Goal: Task Accomplishment & Management: Manage account settings

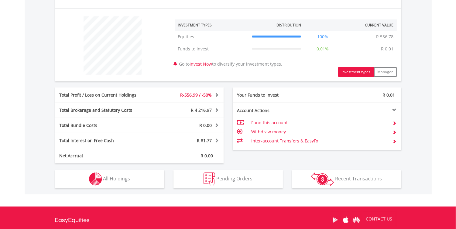
scroll to position [216, 0]
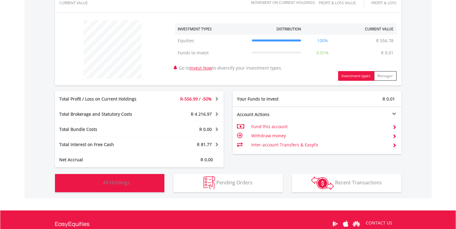
click at [128, 181] on span "All Holdings" at bounding box center [116, 182] width 27 height 7
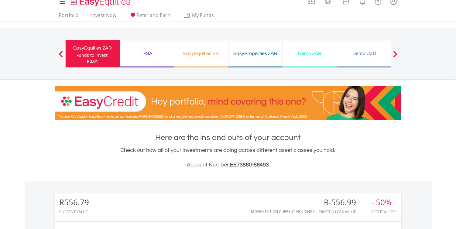
scroll to position [0, 0]
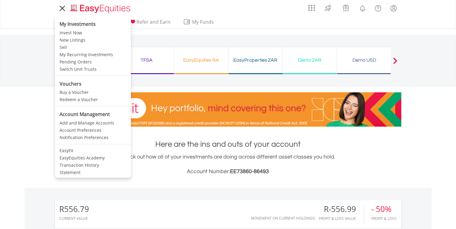
click at [60, 8] on icon at bounding box center [62, 9] width 9 height 8
click at [93, 55] on link "My Recurring Investments" at bounding box center [93, 54] width 76 height 7
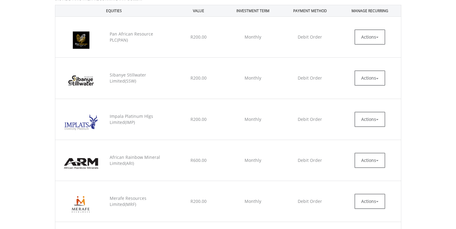
scroll to position [179, 0]
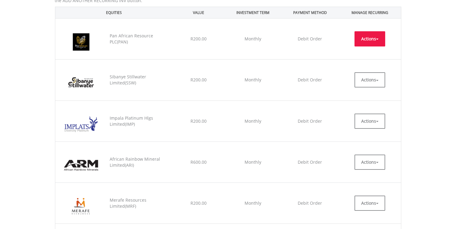
click at [379, 41] on button "Actions" at bounding box center [370, 38] width 31 height 15
click at [368, 51] on link "EDIT" at bounding box center [370, 53] width 31 height 8
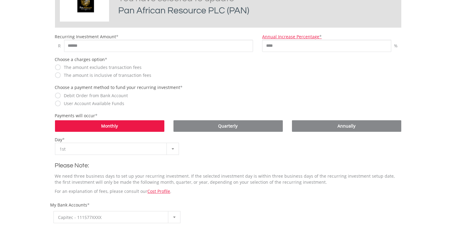
scroll to position [174, 0]
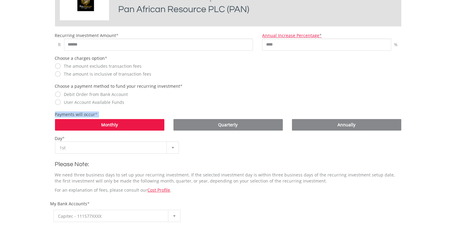
drag, startPoint x: 452, startPoint y: 104, endPoint x: 451, endPoint y: 118, distance: 13.7
click at [451, 118] on body "My Investments Invest Now New Listings Sell My Recurring Investments Pending Or…" at bounding box center [228, 159] width 456 height 667
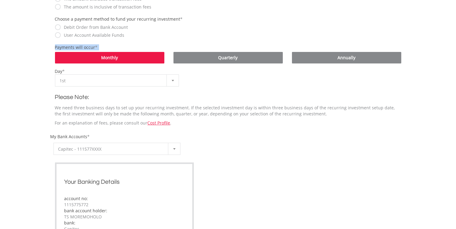
scroll to position [242, 0]
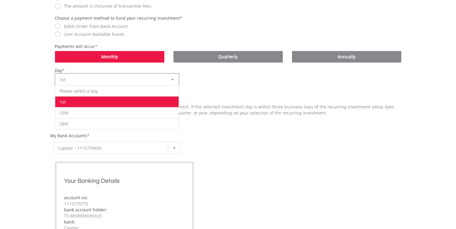
click at [172, 79] on b at bounding box center [173, 80] width 2 height 2
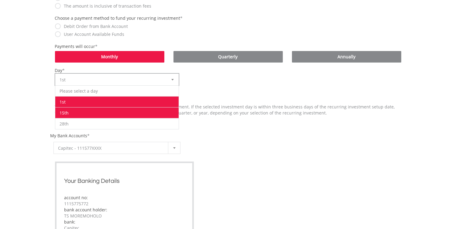
click at [114, 113] on li "15th" at bounding box center [117, 112] width 124 height 11
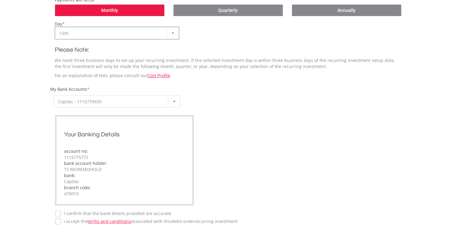
scroll to position [376, 0]
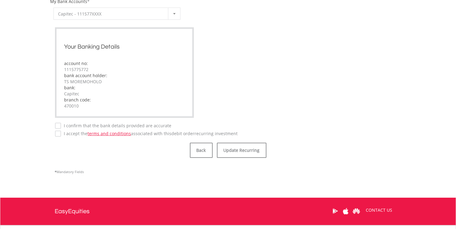
click at [59, 127] on div "**********" at bounding box center [228, 23] width 347 height 228
click at [247, 151] on button "Update Recurring" at bounding box center [242, 150] width 50 height 15
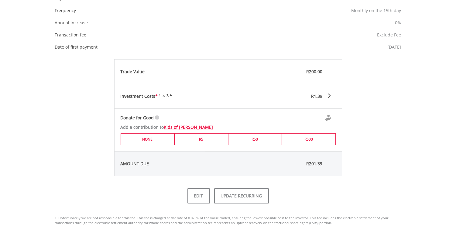
scroll to position [276, 0]
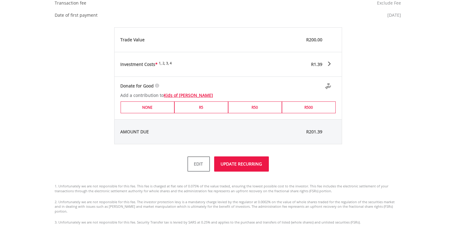
click at [236, 167] on button "UPDATE RECURRING" at bounding box center [241, 164] width 55 height 15
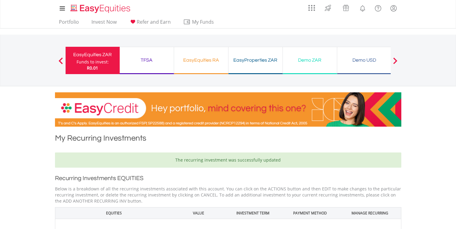
scroll to position [334, 0]
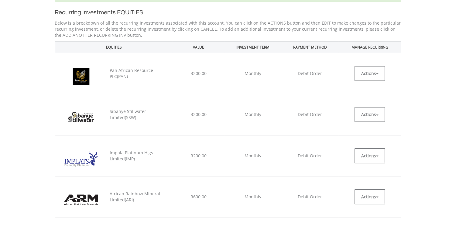
scroll to position [184, 0]
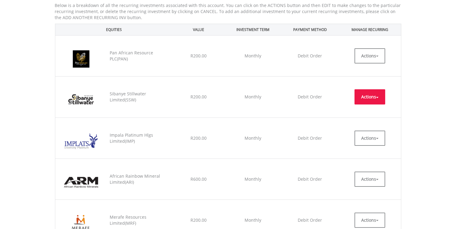
click at [380, 97] on button "Actions" at bounding box center [370, 96] width 31 height 15
click at [369, 116] on ul "EDIT CANCEL" at bounding box center [370, 117] width 31 height 24
click at [378, 96] on button "Actions" at bounding box center [370, 96] width 31 height 15
click at [368, 111] on link "EDIT" at bounding box center [370, 111] width 31 height 8
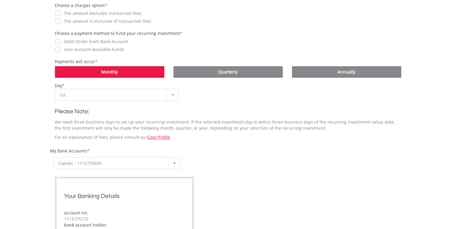
scroll to position [245, 0]
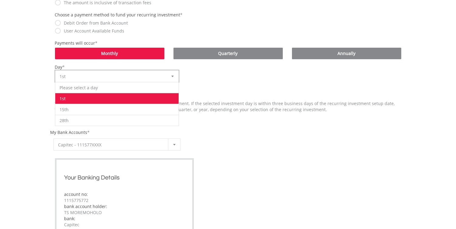
click at [172, 76] on div at bounding box center [173, 77] width 12 height 12
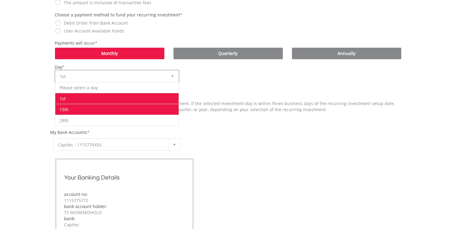
click at [165, 108] on li "15th" at bounding box center [117, 109] width 124 height 11
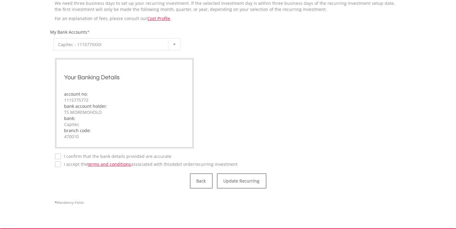
scroll to position [417, 0]
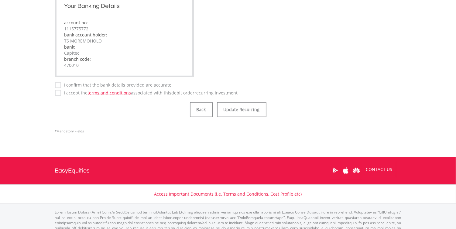
click at [235, 109] on button "Update Recurring" at bounding box center [242, 109] width 50 height 15
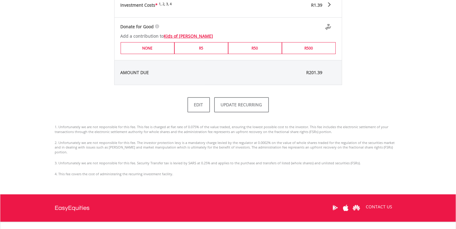
scroll to position [335, 0]
click at [242, 106] on button "UPDATE RECURRING" at bounding box center [241, 104] width 55 height 15
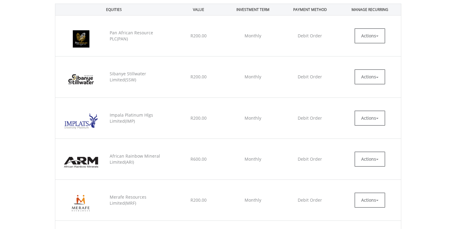
scroll to position [241, 0]
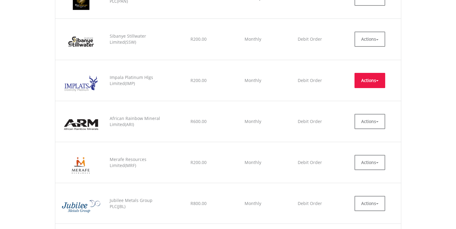
click at [378, 80] on span "button" at bounding box center [377, 80] width 2 height 1
click at [370, 92] on link "EDIT" at bounding box center [370, 94] width 31 height 8
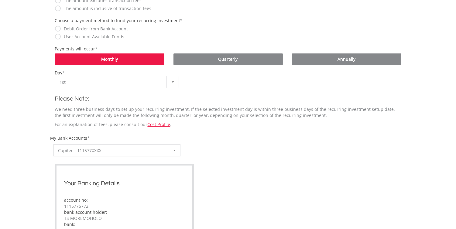
click at [455, 153] on html "My Investments Invest Now New Listings Sell My Recurring Investments Pending Or…" at bounding box center [228, 94] width 456 height 667
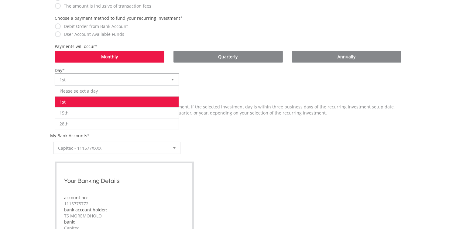
click at [172, 79] on b at bounding box center [173, 80] width 2 height 2
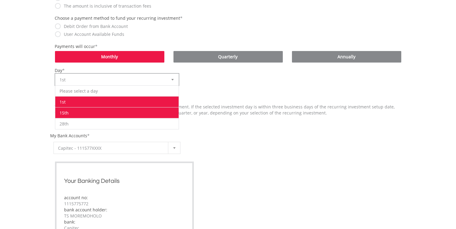
click at [169, 111] on li "15th" at bounding box center [117, 112] width 124 height 11
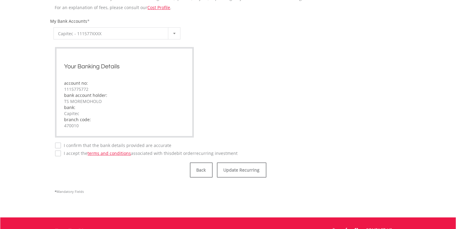
scroll to position [358, 0]
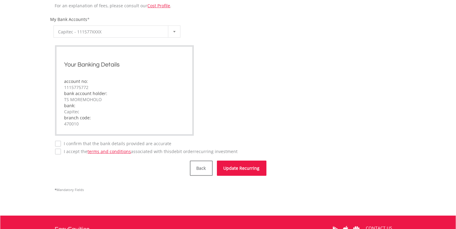
click at [244, 168] on button "Update Recurring" at bounding box center [242, 168] width 50 height 15
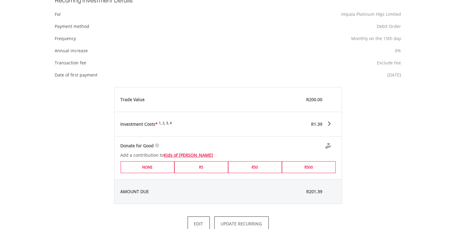
scroll to position [252, 0]
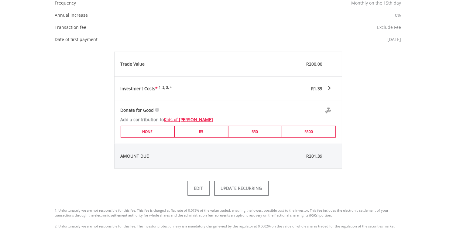
click at [456, 147] on html "My Investments Invest Now New Listings Sell My Recurring Investments Pending Or…" at bounding box center [228, 59] width 456 height 623
click at [244, 190] on button "UPDATE RECURRING" at bounding box center [241, 188] width 55 height 15
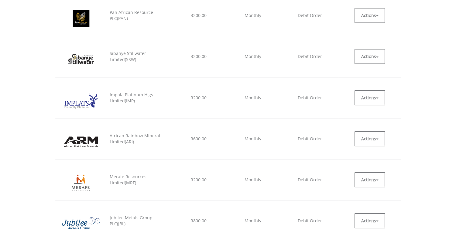
scroll to position [280, 0]
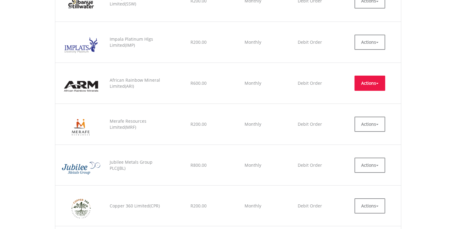
click at [379, 85] on button "Actions" at bounding box center [370, 83] width 31 height 15
click at [368, 96] on link "EDIT" at bounding box center [370, 97] width 31 height 8
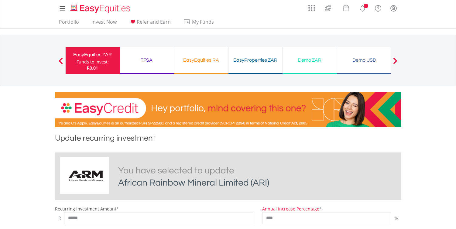
scroll to position [206, 0]
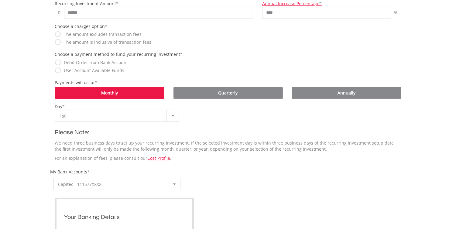
click at [456, 143] on html "My Investments Invest Now New Listings Sell My Recurring Investments Pending Or…" at bounding box center [228, 127] width 456 height 667
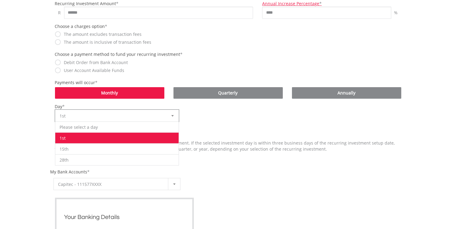
click at [172, 116] on div at bounding box center [173, 116] width 12 height 12
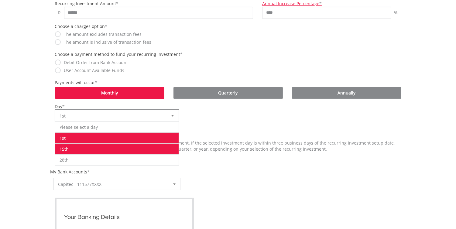
click at [171, 148] on li "15th" at bounding box center [117, 149] width 124 height 11
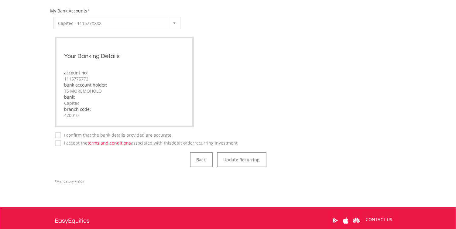
scroll to position [368, 0]
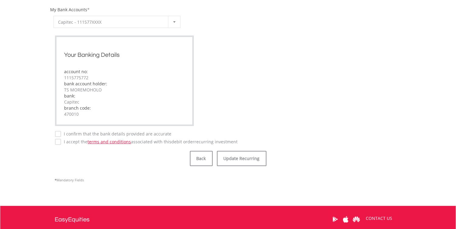
click at [61, 134] on label "I confirm that the bank details provided are accurate" at bounding box center [116, 134] width 111 height 6
click at [225, 155] on button "Update Recurring" at bounding box center [242, 158] width 50 height 15
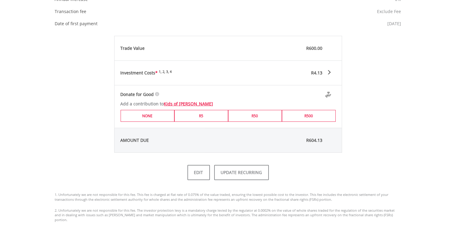
scroll to position [286, 0]
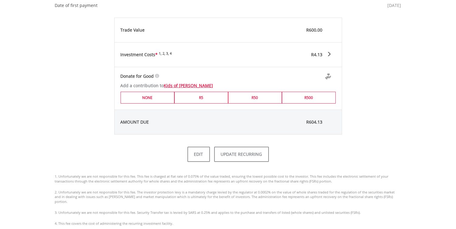
click at [456, 164] on html "My Investments Invest Now New Listings Sell My Recurring Investments Pending Or…" at bounding box center [228, 25] width 456 height 623
click at [241, 157] on button "UPDATE RECURRING" at bounding box center [241, 154] width 55 height 15
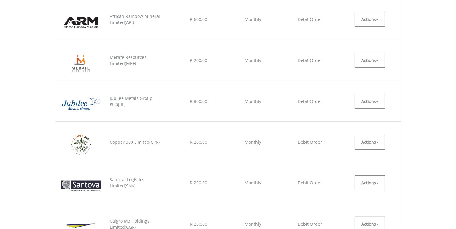
scroll to position [352, 0]
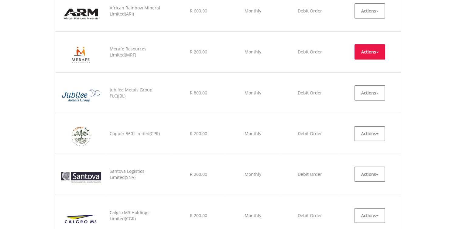
click at [377, 52] on span "button" at bounding box center [377, 52] width 2 height 1
click at [370, 68] on link "EDIT" at bounding box center [370, 66] width 31 height 8
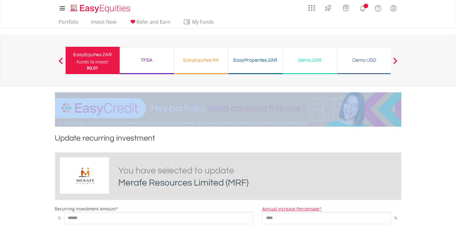
click at [443, 110] on div "My Investments Invest Now New Listings Sell My Recurring Investments Pending Or…" at bounding box center [228, 63] width 456 height 127
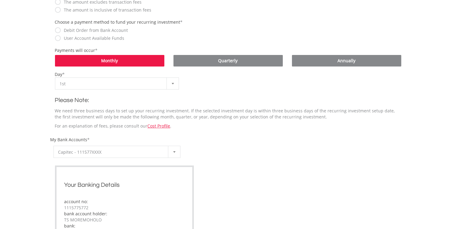
scroll to position [239, 0]
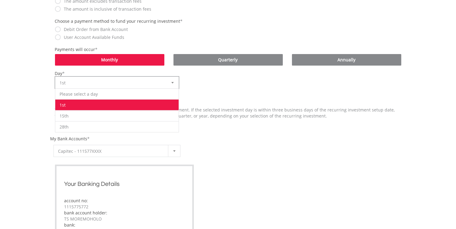
click at [172, 82] on div at bounding box center [173, 83] width 12 height 12
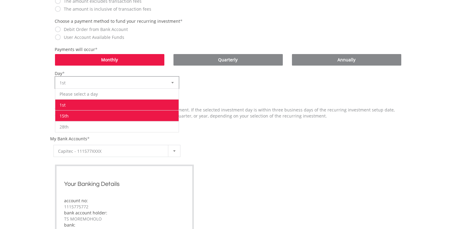
click at [164, 116] on li "15th" at bounding box center [117, 115] width 124 height 11
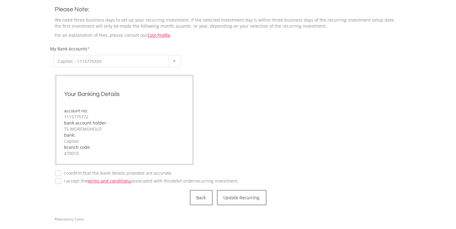
scroll to position [341, 0]
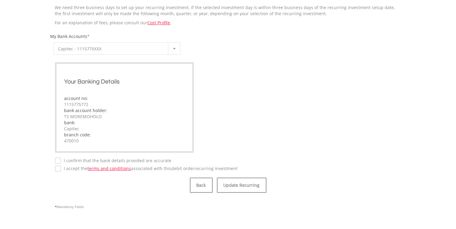
click at [61, 160] on label "I confirm that the bank details provided are accurate" at bounding box center [116, 161] width 111 height 6
click at [61, 166] on label "I accept the terms and conditions associated with this Debit Order recurring in…" at bounding box center [149, 169] width 177 height 6
click at [244, 180] on button "Update Recurring" at bounding box center [242, 185] width 50 height 15
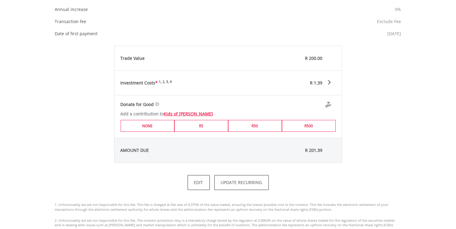
scroll to position [290, 0]
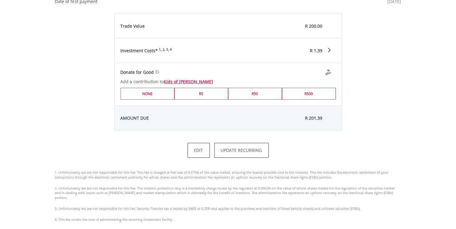
drag, startPoint x: 459, startPoint y: 64, endPoint x: 461, endPoint y: 165, distance: 101.0
click at [456, 165] on html "My Investments Invest Now New Listings Sell My Recurring Investments Pending Or…" at bounding box center [228, 21] width 456 height 623
click at [241, 151] on button "UPDATE RECURRING" at bounding box center [241, 150] width 55 height 15
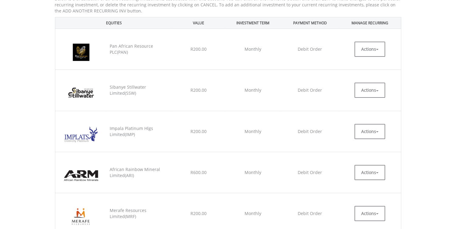
scroll to position [190, 0]
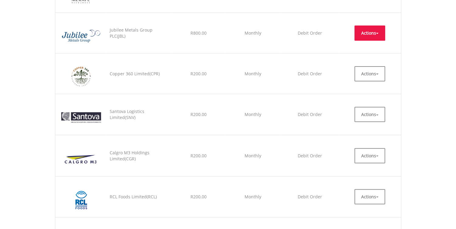
click at [376, 33] on button "Actions" at bounding box center [370, 33] width 31 height 15
click at [373, 47] on link "EDIT" at bounding box center [370, 47] width 31 height 8
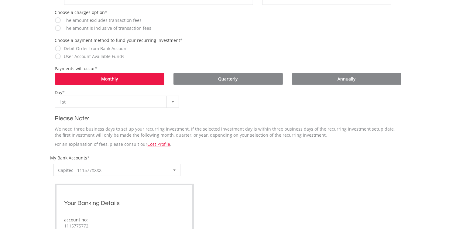
scroll to position [244, 0]
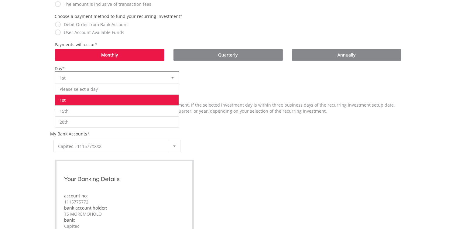
click at [171, 77] on div at bounding box center [173, 78] width 12 height 12
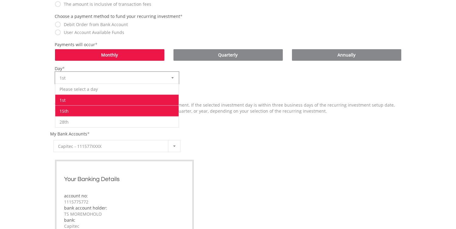
click at [158, 109] on li "15th" at bounding box center [117, 111] width 124 height 11
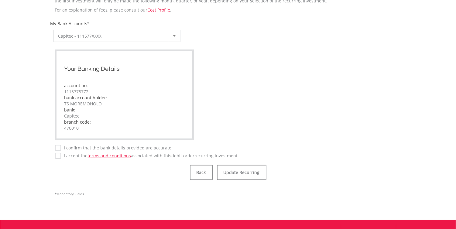
scroll to position [387, 0]
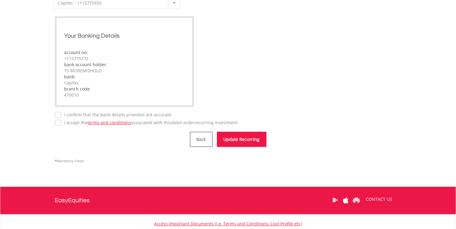
click at [255, 140] on button "Update Recurring" at bounding box center [242, 139] width 50 height 15
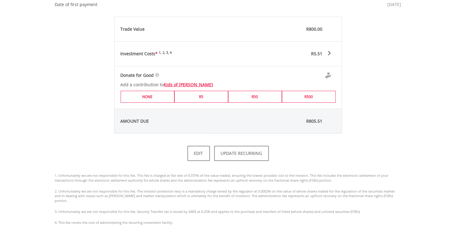
scroll to position [292, 0]
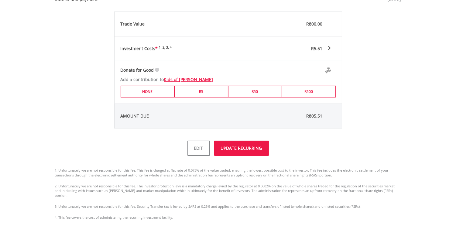
click at [251, 147] on button "UPDATE RECURRING" at bounding box center [241, 148] width 55 height 15
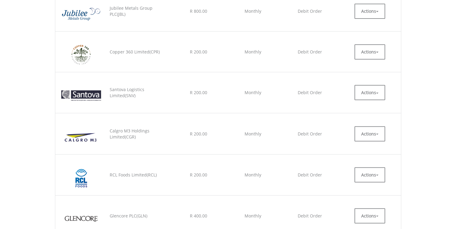
scroll to position [428, 0]
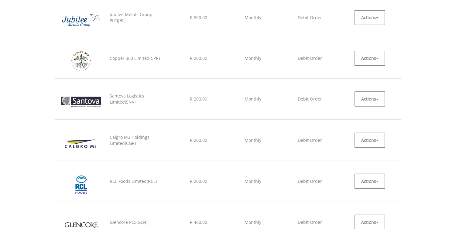
click at [379, 57] on button "Actions" at bounding box center [370, 58] width 31 height 15
click at [366, 73] on link "EDIT" at bounding box center [370, 72] width 31 height 8
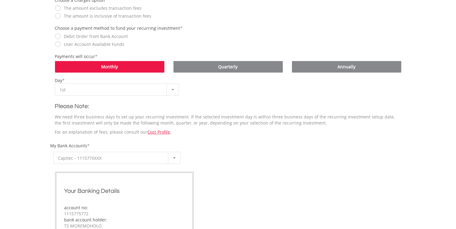
scroll to position [234, 0]
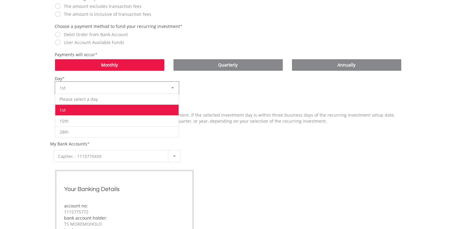
click at [172, 88] on div at bounding box center [173, 88] width 12 height 12
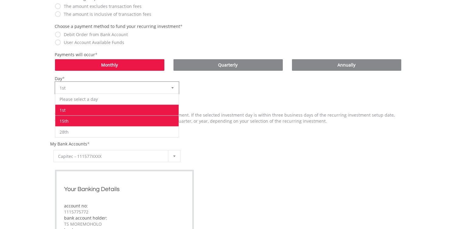
click at [170, 121] on li "15th" at bounding box center [117, 121] width 124 height 11
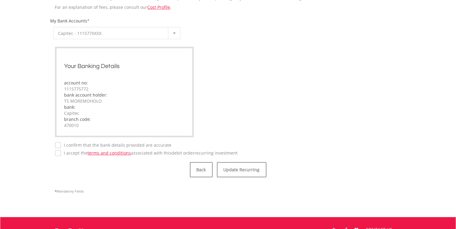
scroll to position [359, 0]
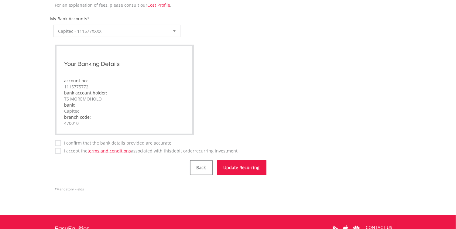
click at [240, 167] on button "Update Recurring" at bounding box center [242, 167] width 50 height 15
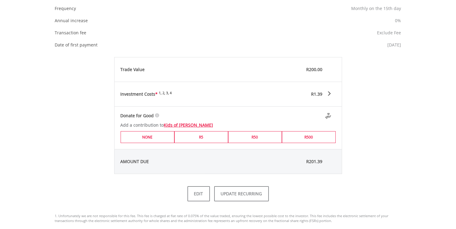
scroll to position [286, 0]
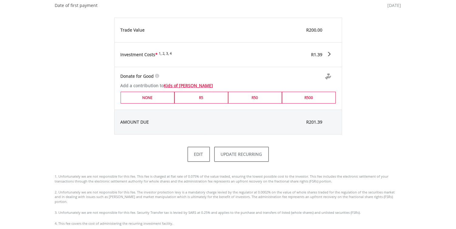
click at [456, 163] on html "My Investments Invest Now New Listings Sell My Recurring Investments Pending Or…" at bounding box center [228, 25] width 456 height 623
click at [244, 156] on button "UPDATE RECURRING" at bounding box center [241, 154] width 55 height 15
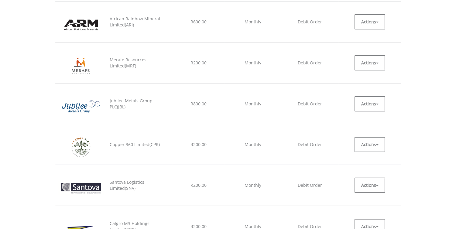
scroll to position [430, 0]
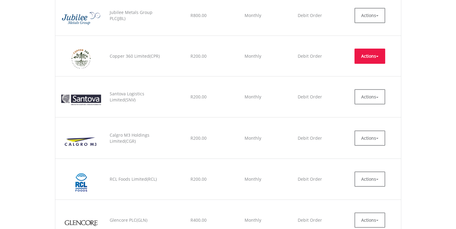
click at [376, 55] on button "Actions" at bounding box center [370, 56] width 31 height 15
click at [372, 69] on link "EDIT" at bounding box center [370, 70] width 31 height 8
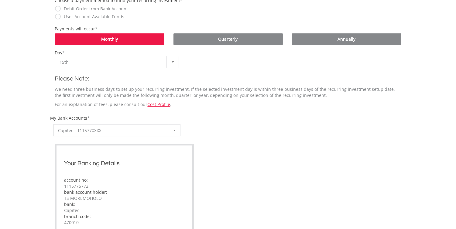
scroll to position [358, 0]
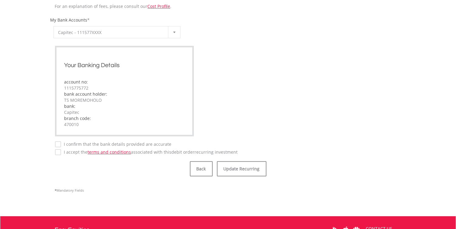
click at [61, 153] on label "I accept the terms and conditions associated with this Debit Order recurring in…" at bounding box center [149, 152] width 177 height 6
click at [237, 166] on button "Update Recurring" at bounding box center [242, 168] width 50 height 15
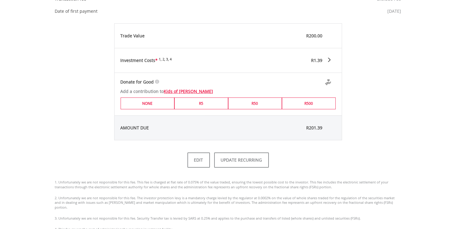
scroll to position [301, 0]
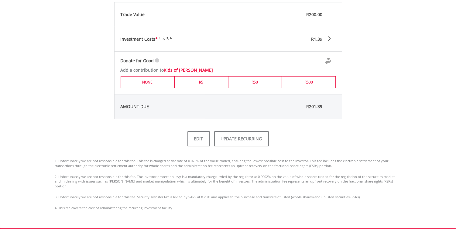
click at [456, 166] on html "My Investments Invest Now New Listings Sell My Recurring Investments Pending Or…" at bounding box center [228, 10] width 456 height 623
click at [238, 141] on button "UPDATE RECURRING" at bounding box center [241, 138] width 55 height 15
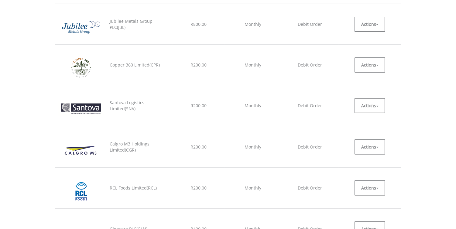
scroll to position [448, 0]
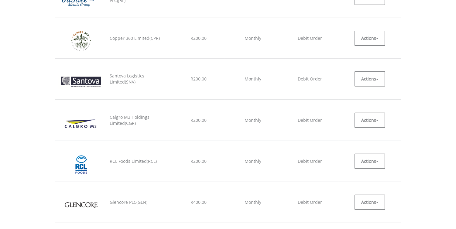
click at [377, 83] on button "Actions" at bounding box center [370, 78] width 31 height 15
click at [368, 92] on link "EDIT" at bounding box center [370, 93] width 31 height 8
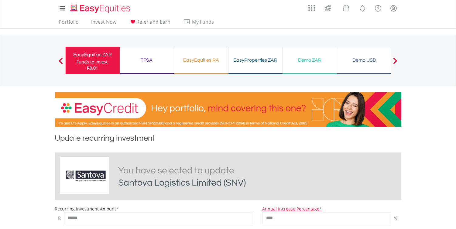
click at [415, 84] on nav "Previous EasyEquities ZAR Funds to invest: R0.01 TFSA Funds to invest: R0.01 Ea…" at bounding box center [228, 61] width 456 height 52
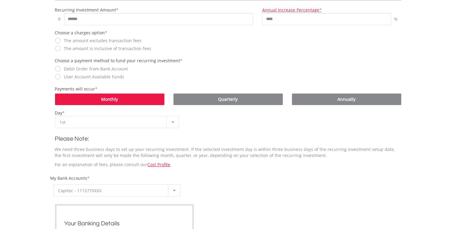
scroll to position [230, 0]
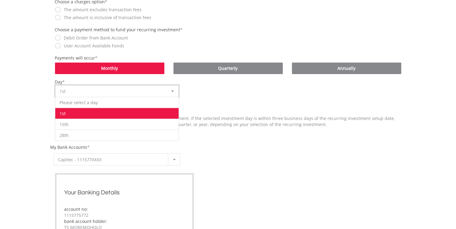
click at [173, 91] on b at bounding box center [173, 92] width 2 height 2
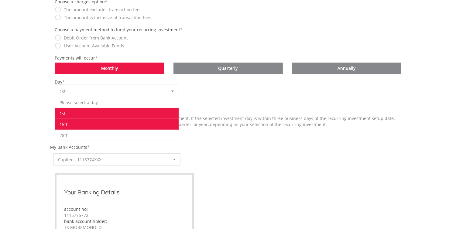
click at [169, 122] on li "15th" at bounding box center [117, 124] width 124 height 11
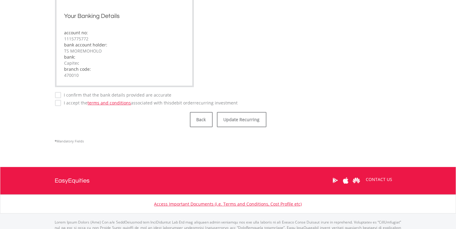
scroll to position [408, 0]
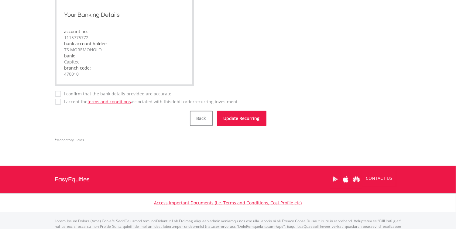
click at [232, 120] on button "Update Recurring" at bounding box center [242, 118] width 50 height 15
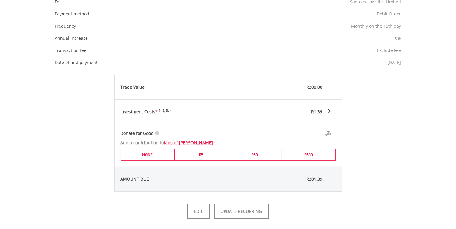
scroll to position [237, 0]
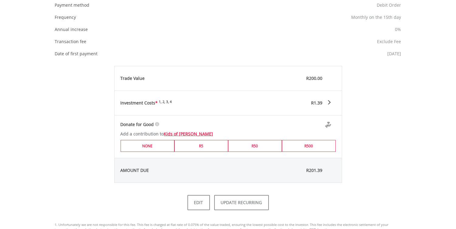
click at [447, 149] on html "My Investments Invest Now New Listings Sell My Recurring Investments Pending Or…" at bounding box center [228, 74] width 456 height 623
click at [250, 203] on button "UPDATE RECURRING" at bounding box center [241, 202] width 55 height 15
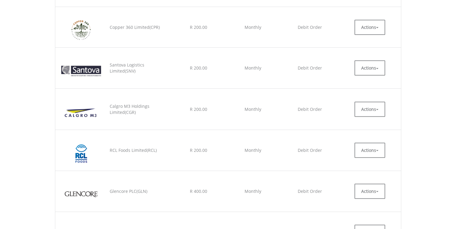
scroll to position [465, 0]
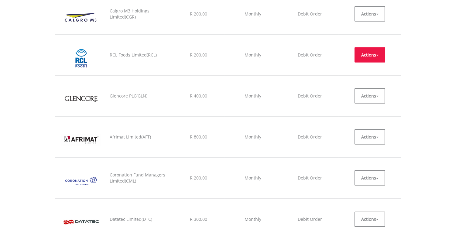
click at [376, 57] on button "Actions" at bounding box center [370, 54] width 31 height 15
click at [373, 68] on link "EDIT" at bounding box center [370, 69] width 31 height 8
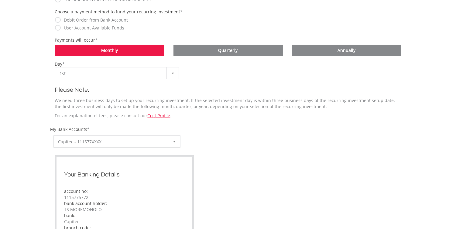
scroll to position [248, 0]
click at [456, 143] on html "My Investments Invest Now New Listings Sell My Recurring Investments Pending Or…" at bounding box center [228, 85] width 456 height 667
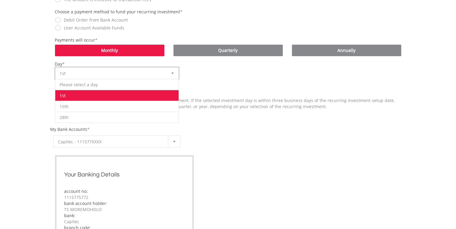
click at [172, 73] on b at bounding box center [173, 74] width 2 height 2
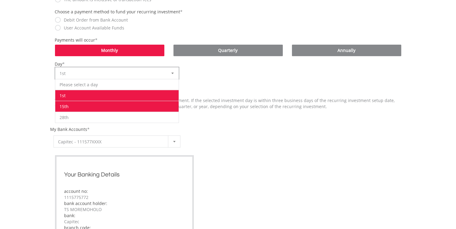
click at [173, 105] on li "15th" at bounding box center [117, 106] width 124 height 11
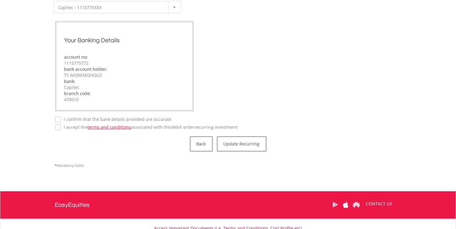
scroll to position [429, 0]
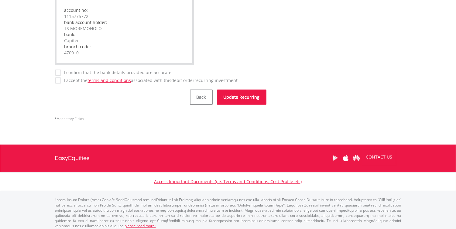
click at [227, 95] on button "Update Recurring" at bounding box center [242, 97] width 50 height 15
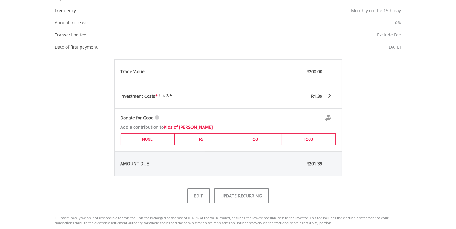
scroll to position [302, 0]
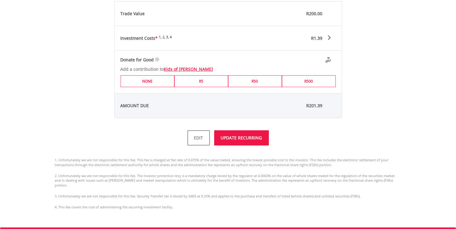
click at [255, 138] on button "UPDATE RECURRING" at bounding box center [241, 137] width 55 height 15
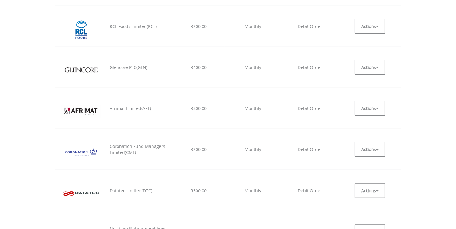
click at [456, 121] on html "My Investments Invest Now New Listings Sell My Recurring Investments Pending Or…" at bounding box center [228, 129] width 456 height 1425
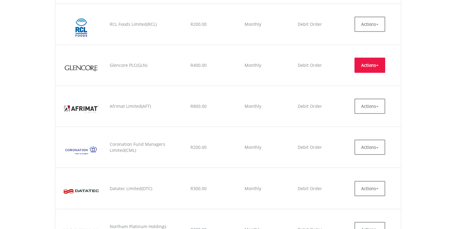
click at [378, 67] on button "Actions" at bounding box center [370, 65] width 31 height 15
click at [370, 80] on link "EDIT" at bounding box center [370, 79] width 31 height 8
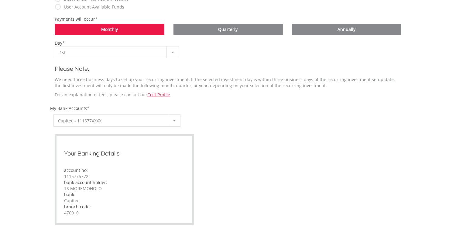
scroll to position [269, 0]
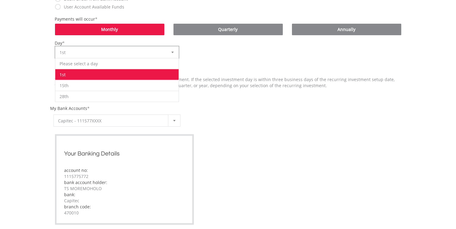
click at [171, 52] on div at bounding box center [173, 53] width 12 height 12
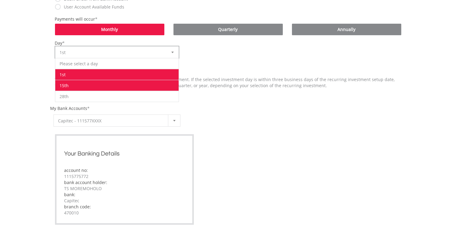
click at [168, 81] on li "15th" at bounding box center [117, 85] width 124 height 11
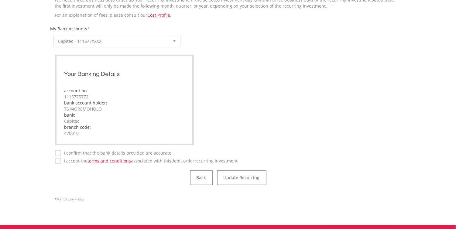
scroll to position [373, 0]
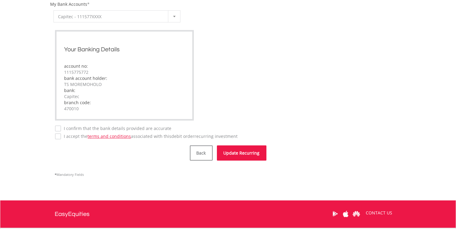
click at [244, 151] on button "Update Recurring" at bounding box center [242, 153] width 50 height 15
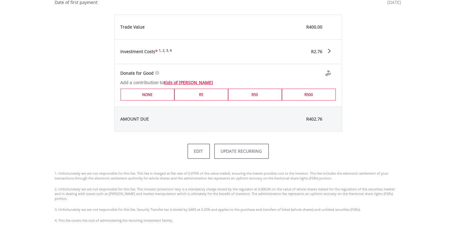
click at [456, 167] on html "My Investments Invest Now New Listings Sell My Recurring Investments Pending Or…" at bounding box center [228, 22] width 456 height 623
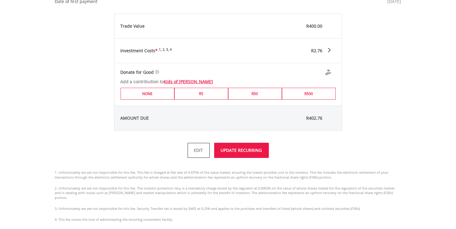
click at [243, 152] on button "UPDATE RECURRING" at bounding box center [241, 150] width 55 height 15
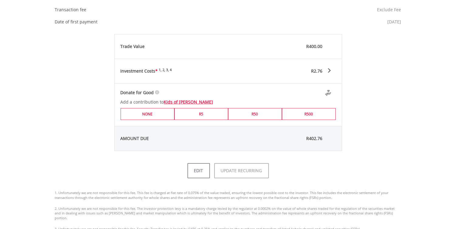
scroll to position [278, 0]
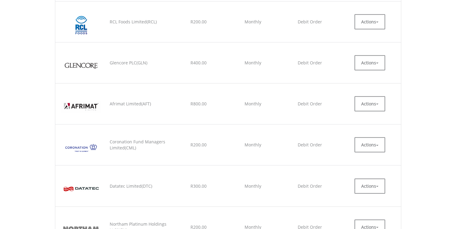
scroll to position [552, 0]
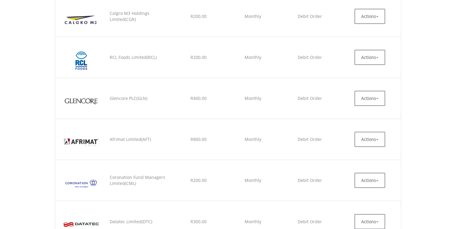
click at [456, 105] on html "My Investments Invest Now New Listings Sell My Recurring Investments Pending Or…" at bounding box center [228, 160] width 456 height 1425
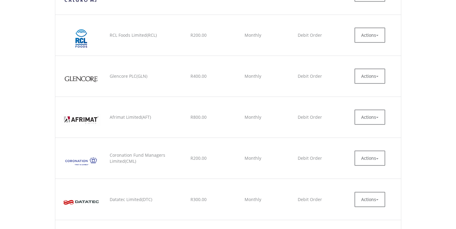
scroll to position [589, 0]
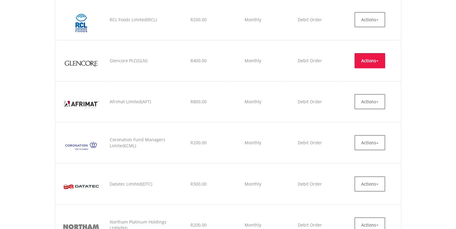
click at [376, 62] on button "Actions" at bounding box center [370, 60] width 31 height 15
click at [365, 75] on link "EDIT" at bounding box center [370, 75] width 31 height 8
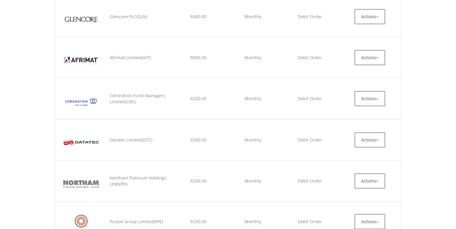
scroll to position [636, 0]
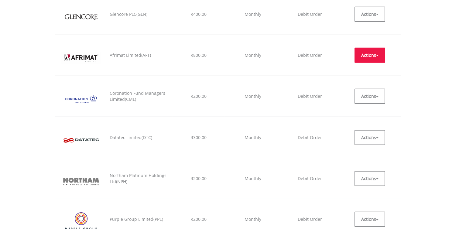
click at [375, 57] on button "Actions" at bounding box center [370, 55] width 31 height 15
click at [365, 69] on link "EDIT" at bounding box center [370, 69] width 31 height 8
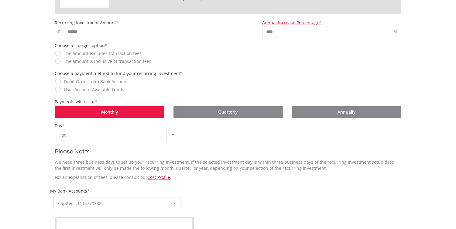
scroll to position [186, 0]
click at [453, 129] on html "My Investments Invest Now New Listings Sell My Recurring Investments Pending Or…" at bounding box center [228, 147] width 456 height 667
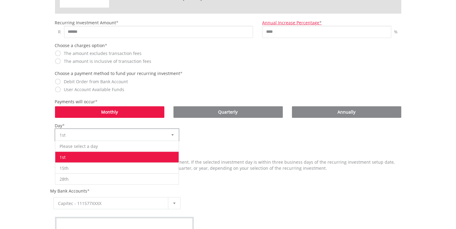
click at [172, 135] on div at bounding box center [173, 135] width 12 height 12
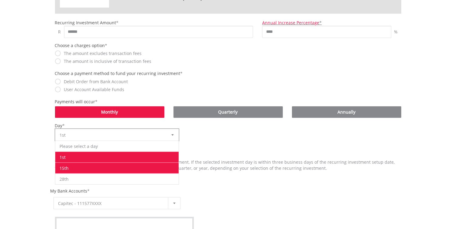
click at [169, 165] on li "15th" at bounding box center [117, 168] width 124 height 11
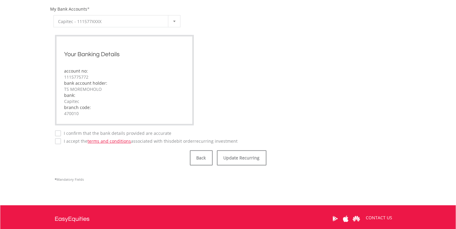
scroll to position [367, 0]
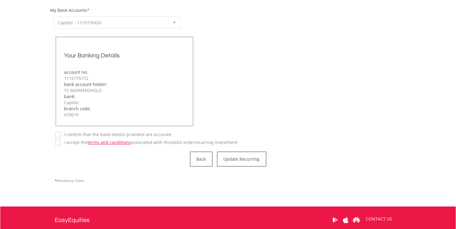
click at [62, 133] on label "I confirm that the bank details provided are accurate" at bounding box center [116, 135] width 111 height 6
click at [61, 142] on label "I accept the terms and conditions associated with this Debit Order recurring in…" at bounding box center [149, 143] width 177 height 6
click at [226, 157] on button "Update Recurring" at bounding box center [242, 159] width 50 height 15
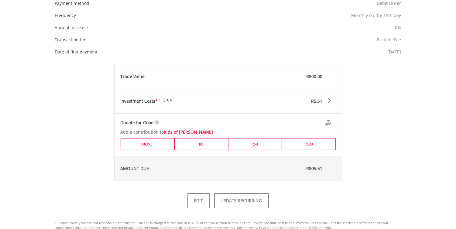
scroll to position [243, 0]
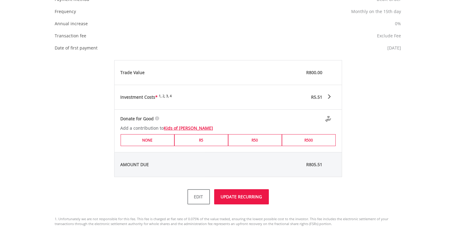
click at [256, 200] on button "UPDATE RECURRING" at bounding box center [241, 196] width 55 height 15
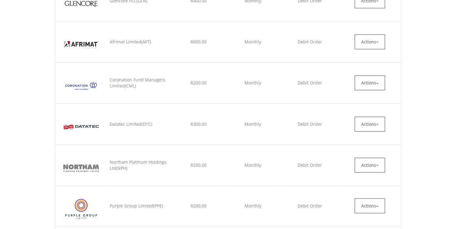
scroll to position [629, 0]
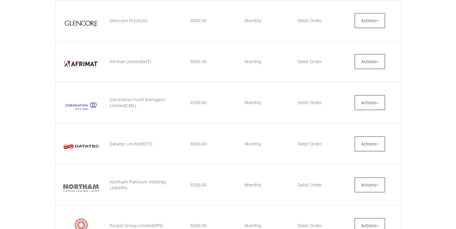
drag, startPoint x: 458, startPoint y: 35, endPoint x: 458, endPoint y: 131, distance: 96.4
click at [456, 131] on html "My Investments Invest Now New Listings Sell My Recurring Investments Pending Or…" at bounding box center [228, 83] width 456 height 1425
click at [377, 62] on span "button" at bounding box center [377, 61] width 2 height 1
click at [367, 74] on link "EDIT" at bounding box center [370, 75] width 31 height 8
click at [378, 104] on span "button" at bounding box center [377, 103] width 2 height 1
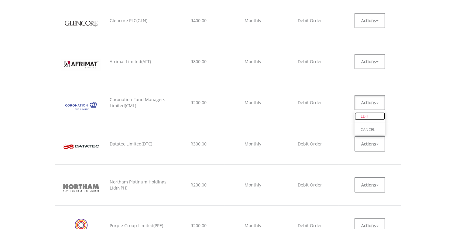
click at [372, 115] on link "EDIT" at bounding box center [370, 117] width 31 height 8
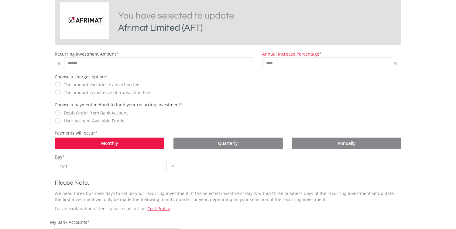
scroll to position [155, 0]
click at [456, 109] on html "My Investments Invest Now New Listings Sell My Recurring Investments Pending Or…" at bounding box center [228, 178] width 456 height 667
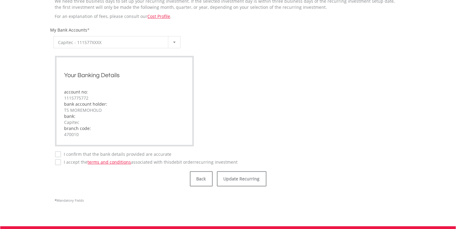
scroll to position [233, 0]
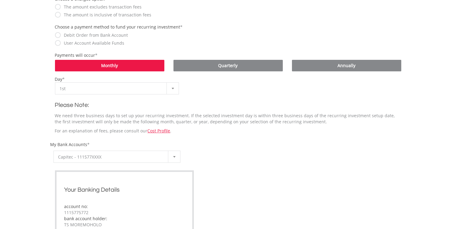
click at [449, 157] on html "My Investments Invest Now New Listings Sell My Recurring Investments Pending Or…" at bounding box center [228, 100] width 456 height 667
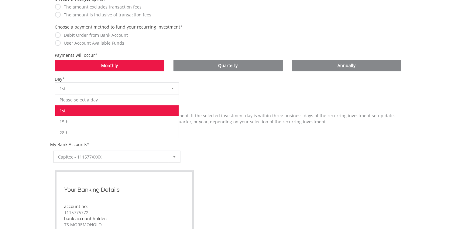
click at [174, 86] on div at bounding box center [173, 89] width 12 height 12
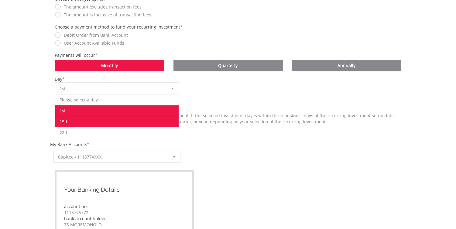
click at [170, 125] on li "15th" at bounding box center [117, 121] width 124 height 11
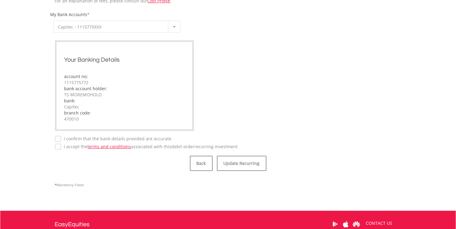
scroll to position [364, 0]
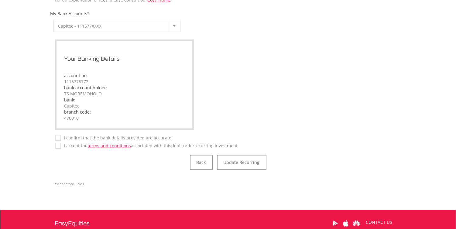
click at [61, 138] on label "I confirm that the bank details provided are accurate" at bounding box center [116, 138] width 111 height 6
click at [235, 157] on button "Update Recurring" at bounding box center [242, 162] width 50 height 15
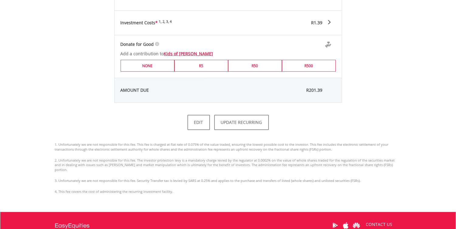
scroll to position [328, 0]
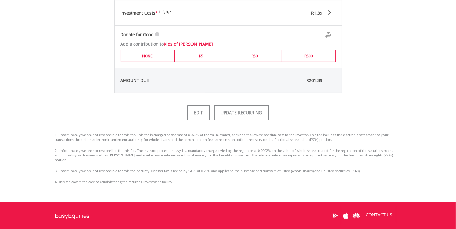
click at [245, 111] on button "UPDATE RECURRING" at bounding box center [241, 112] width 55 height 15
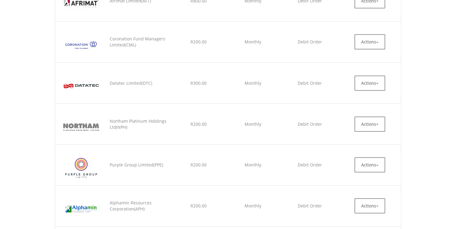
scroll to position [679, 0]
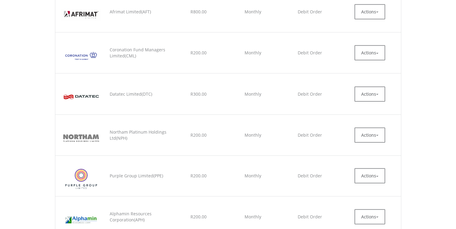
click at [456, 138] on html "My Investments Invest Now New Listings Sell My Recurring Investments Pending Or…" at bounding box center [228, 33] width 456 height 1425
click at [376, 95] on button "Actions" at bounding box center [370, 94] width 31 height 15
click at [367, 110] on link "EDIT" at bounding box center [370, 108] width 31 height 8
click at [378, 97] on button "Actions" at bounding box center [370, 94] width 31 height 15
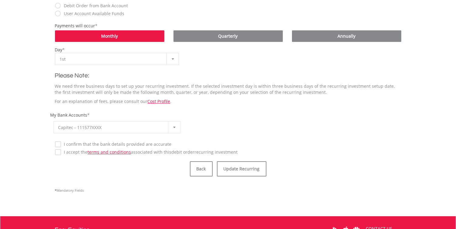
scroll to position [267, 0]
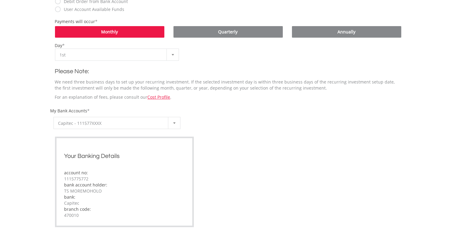
click at [174, 55] on div at bounding box center [173, 55] width 12 height 12
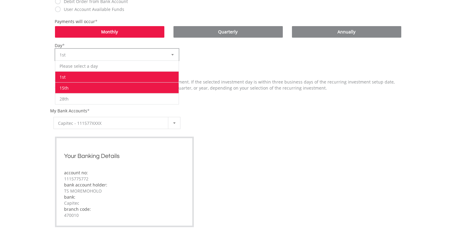
click at [166, 89] on li "15th" at bounding box center [117, 87] width 124 height 11
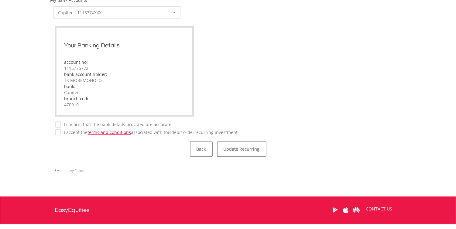
scroll to position [396, 0]
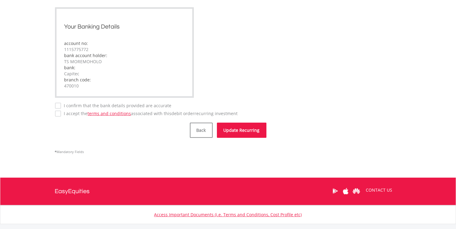
click at [252, 132] on button "Update Recurring" at bounding box center [242, 130] width 50 height 15
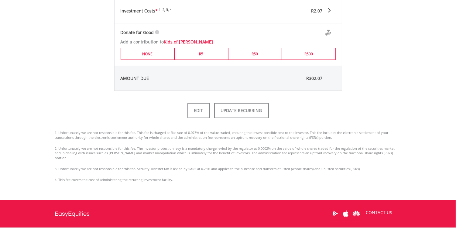
scroll to position [361, 0]
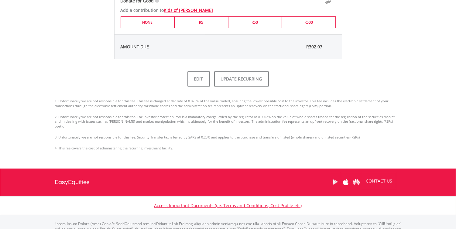
click at [231, 76] on button "UPDATE RECURRING" at bounding box center [241, 78] width 55 height 15
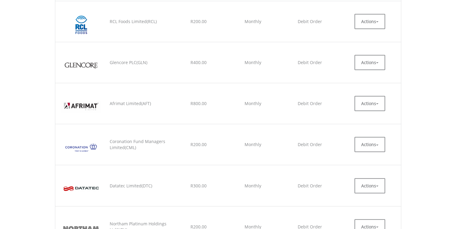
scroll to position [685, 0]
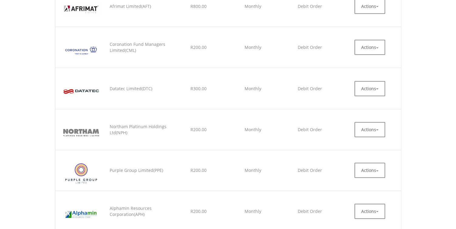
click at [456, 130] on html "My Investments Invest Now New Listings Sell My Recurring Investments Pending Or…" at bounding box center [228, 27] width 456 height 1425
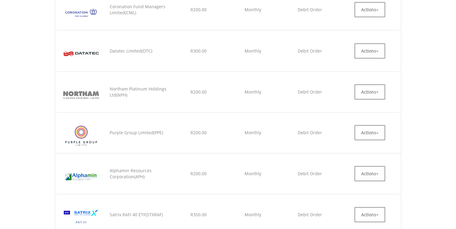
scroll to position [725, 0]
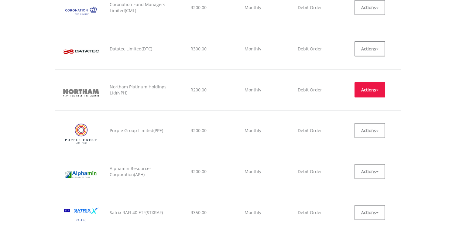
click at [377, 92] on button "Actions" at bounding box center [370, 89] width 31 height 15
click at [368, 105] on link "EDIT" at bounding box center [370, 104] width 31 height 8
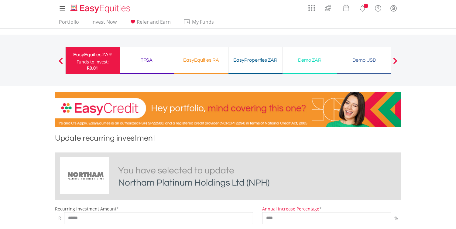
scroll to position [213, 0]
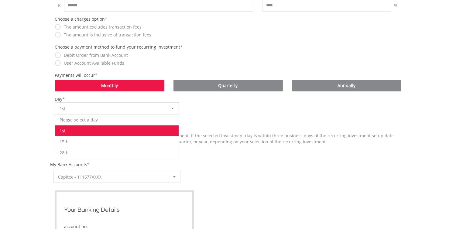
click at [172, 109] on div at bounding box center [173, 109] width 12 height 12
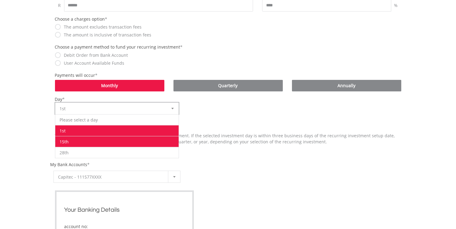
click at [167, 139] on li "15th" at bounding box center [117, 141] width 124 height 11
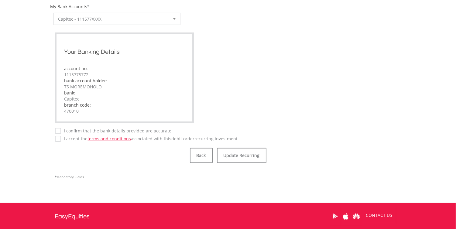
scroll to position [375, 0]
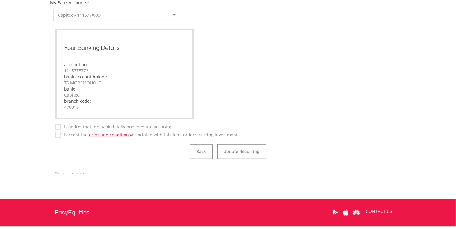
click at [61, 128] on label "I confirm that the bank details provided are accurate" at bounding box center [116, 127] width 111 height 6
click at [222, 153] on button "Update Recurring" at bounding box center [242, 151] width 50 height 15
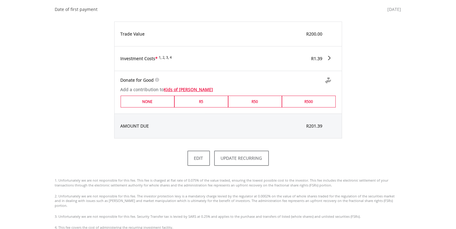
scroll to position [283, 0]
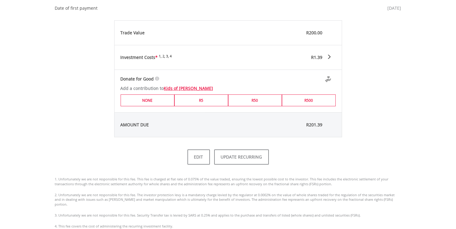
click at [456, 163] on html "My Investments Invest Now New Listings Sell My Recurring Investments Pending Or…" at bounding box center [228, 28] width 456 height 623
click at [256, 157] on button "UPDATE RECURRING" at bounding box center [241, 157] width 55 height 15
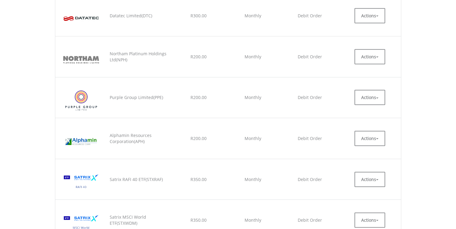
scroll to position [760, 0]
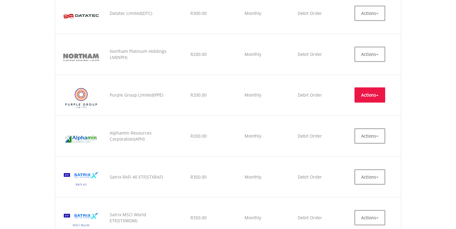
click at [379, 96] on button "Actions" at bounding box center [370, 95] width 31 height 15
click at [369, 110] on link "EDIT" at bounding box center [370, 109] width 31 height 8
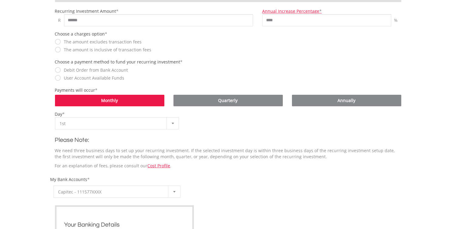
scroll to position [196, 0]
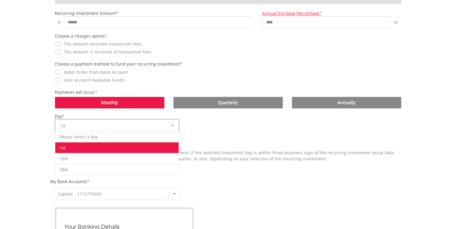
click at [173, 125] on div at bounding box center [173, 126] width 12 height 12
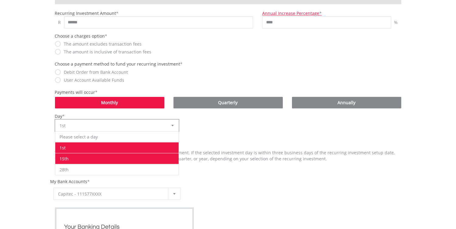
click at [168, 158] on li "15th" at bounding box center [117, 158] width 124 height 11
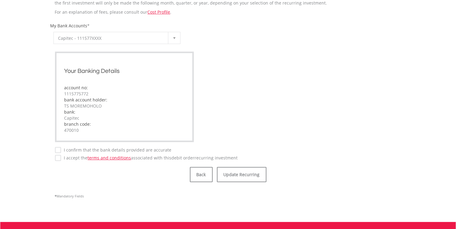
scroll to position [386, 0]
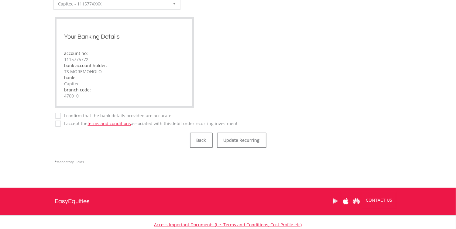
click at [61, 125] on label "I accept the terms and conditions associated with this Debit Order recurring in…" at bounding box center [149, 124] width 177 height 6
click at [231, 140] on button "Update Recurring" at bounding box center [242, 140] width 50 height 15
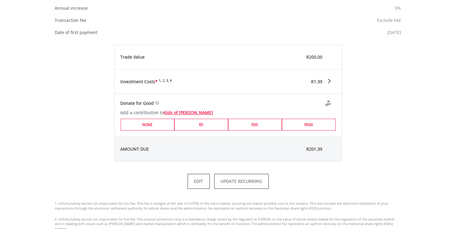
scroll to position [323, 0]
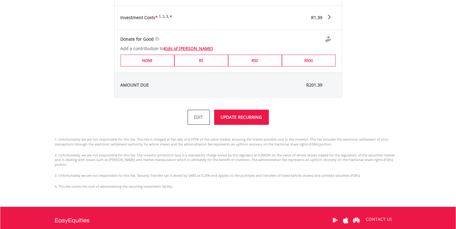
click at [264, 118] on button "UPDATE RECURRING" at bounding box center [241, 117] width 55 height 15
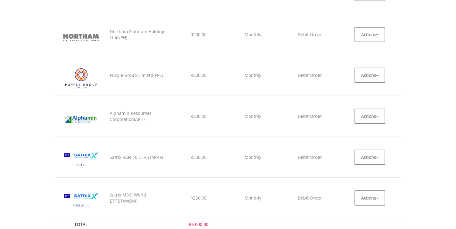
scroll to position [791, 0]
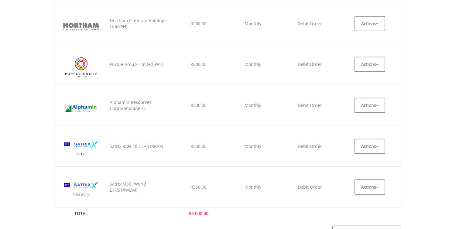
click at [377, 107] on button "Actions" at bounding box center [370, 105] width 31 height 15
click at [373, 122] on link "EDIT" at bounding box center [370, 119] width 31 height 8
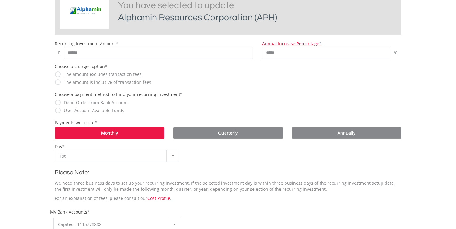
scroll to position [239, 0]
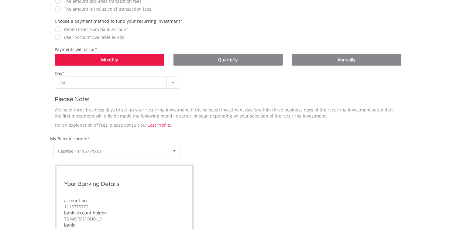
click at [456, 174] on html "My Investments Invest Now New Listings Sell My Recurring Investments Pending Or…" at bounding box center [228, 94] width 456 height 667
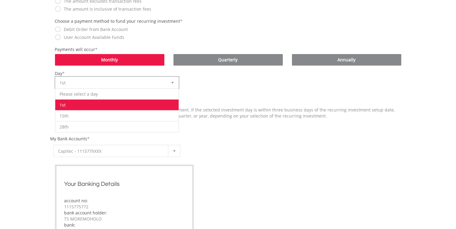
click at [174, 85] on div at bounding box center [173, 83] width 12 height 12
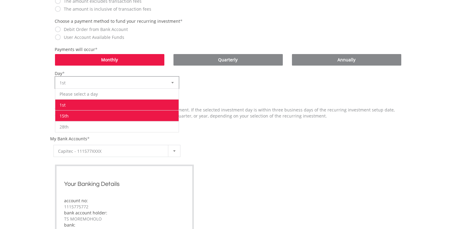
click at [160, 113] on li "15th" at bounding box center [117, 115] width 124 height 11
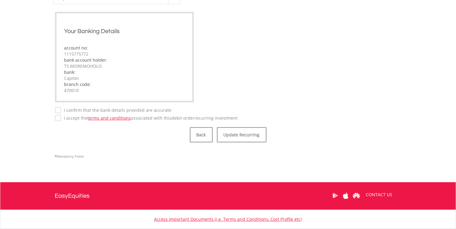
scroll to position [395, 0]
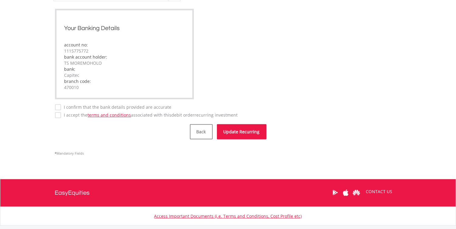
click at [229, 135] on button "Update Recurring" at bounding box center [242, 131] width 50 height 15
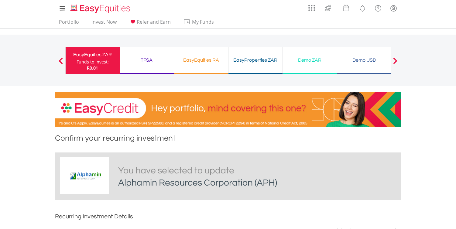
scroll to position [106, 0]
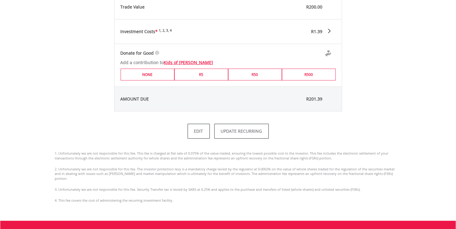
click at [456, 170] on html "My Investments Invest Now New Listings Sell My Recurring Investments Pending Or…" at bounding box center [228, 2] width 456 height 623
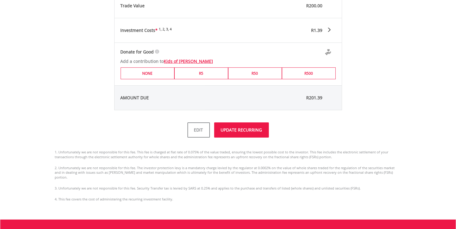
click at [241, 129] on button "UPDATE RECURRING" at bounding box center [241, 130] width 55 height 15
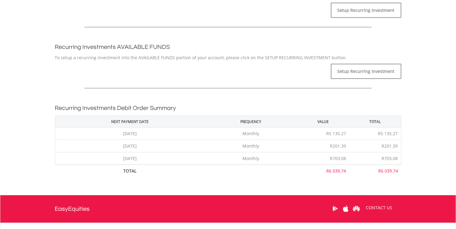
scroll to position [1194, 0]
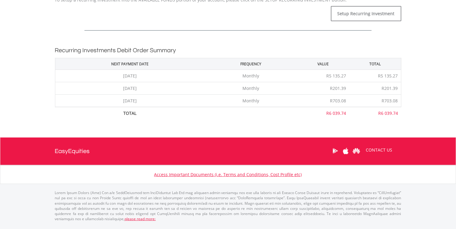
drag, startPoint x: 458, startPoint y: 24, endPoint x: 460, endPoint y: 221, distance: 197.7
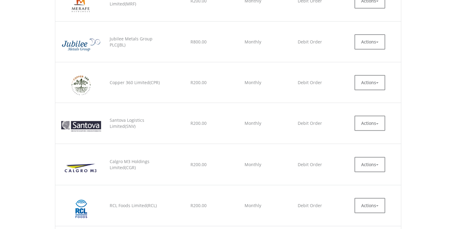
scroll to position [376, 0]
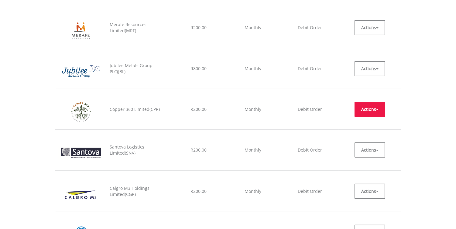
click at [378, 110] on span "button" at bounding box center [377, 109] width 2 height 1
click at [361, 123] on link "EDIT" at bounding box center [370, 123] width 31 height 8
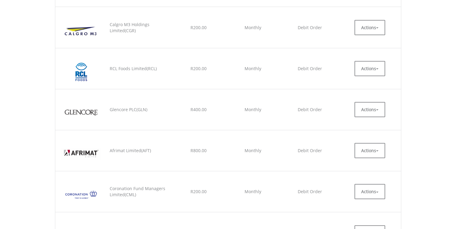
scroll to position [558, 0]
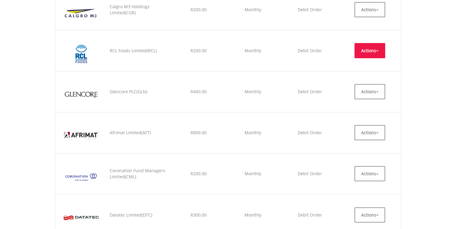
click at [378, 53] on button "Actions" at bounding box center [370, 50] width 31 height 15
click at [373, 69] on ul "EDIT CANCEL" at bounding box center [370, 71] width 31 height 24
click at [377, 51] on span "button" at bounding box center [377, 50] width 2 height 1
click at [375, 65] on link "EDIT" at bounding box center [370, 65] width 31 height 8
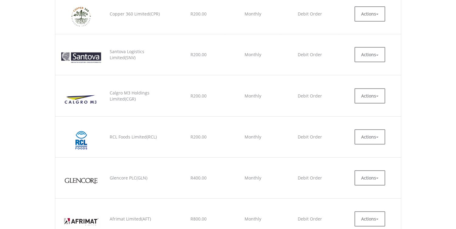
scroll to position [483, 0]
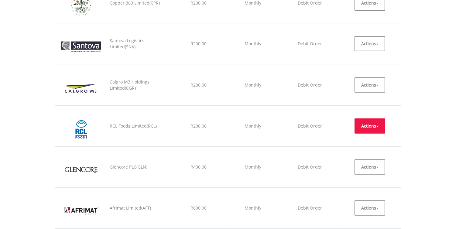
click at [379, 126] on span "button" at bounding box center [377, 126] width 2 height 1
click at [367, 138] on link "EDIT" at bounding box center [370, 140] width 31 height 8
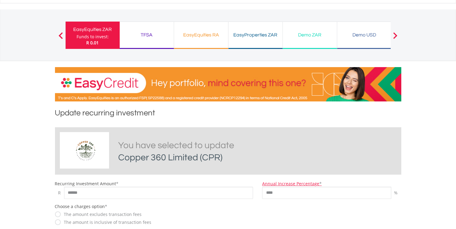
scroll to position [23, 0]
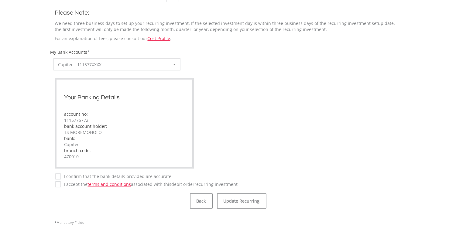
scroll to position [338, 0]
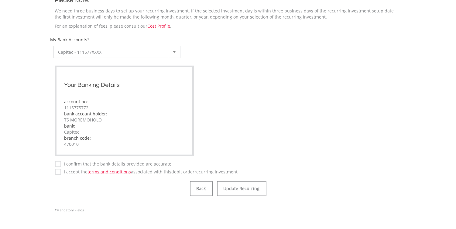
click at [61, 161] on label "I confirm that the bank details provided are accurate" at bounding box center [116, 164] width 111 height 6
click at [61, 165] on label "I confirm that the bank details provided are accurate" at bounding box center [116, 164] width 111 height 6
click at [240, 192] on button "Update Recurring" at bounding box center [242, 188] width 50 height 15
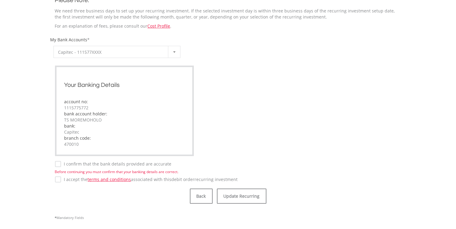
click at [59, 165] on div "I confirm that the bank details provided are accurate Before continuing you mus…" at bounding box center [228, 168] width 347 height 14
click at [61, 165] on label "I confirm that the bank details provided are accurate" at bounding box center [116, 164] width 111 height 6
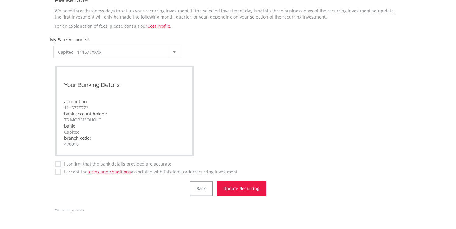
click at [229, 187] on button "Update Recurring" at bounding box center [242, 188] width 50 height 15
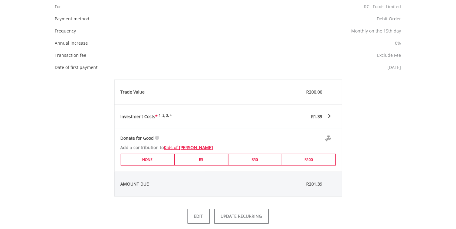
scroll to position [249, 0]
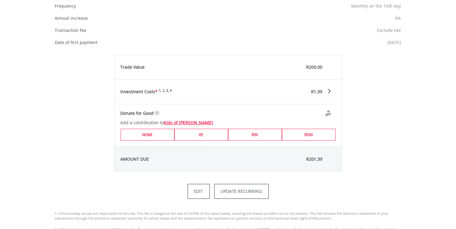
click at [456, 149] on html "My Investments Invest Now New Listings Sell My Recurring Investments Pending Or…" at bounding box center [228, 62] width 456 height 623
click at [251, 193] on button "UPDATE RECURRING" at bounding box center [241, 191] width 55 height 15
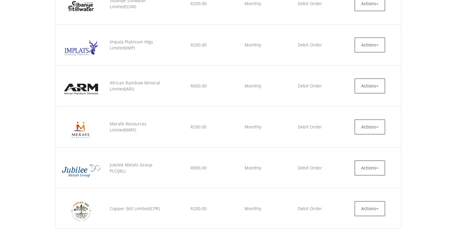
scroll to position [374, 0]
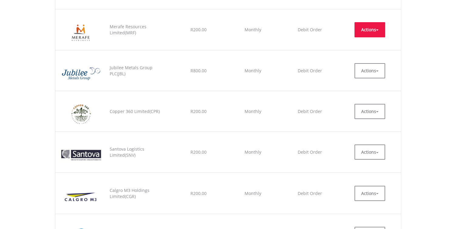
click at [376, 33] on button "Actions" at bounding box center [370, 29] width 31 height 15
click at [373, 47] on link "EDIT" at bounding box center [370, 44] width 31 height 8
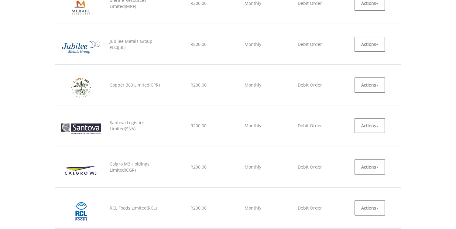
scroll to position [412, 0]
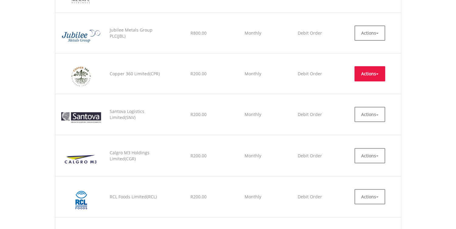
click at [378, 75] on button "Actions" at bounding box center [370, 73] width 31 height 15
click at [368, 87] on link "EDIT" at bounding box center [370, 88] width 31 height 8
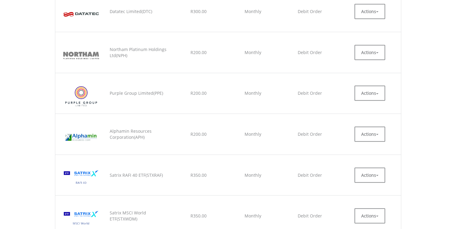
scroll to position [767, 0]
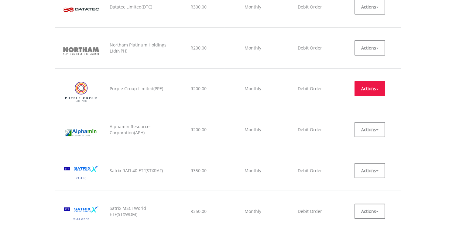
click at [378, 92] on button "Actions" at bounding box center [370, 88] width 31 height 15
click at [371, 106] on link "EDIT" at bounding box center [370, 103] width 31 height 8
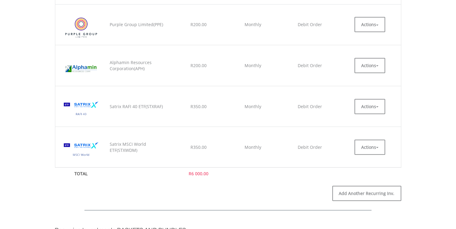
scroll to position [840, 0]
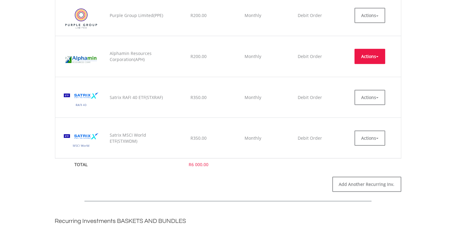
click at [379, 58] on button "Actions" at bounding box center [370, 56] width 31 height 15
click at [371, 71] on link "EDIT" at bounding box center [370, 70] width 31 height 8
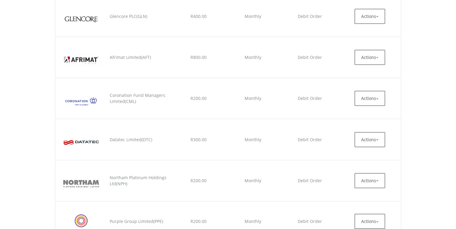
scroll to position [636, 0]
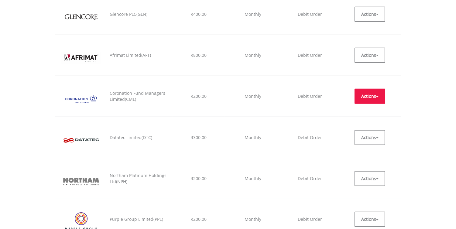
click at [379, 98] on button "Actions" at bounding box center [370, 96] width 31 height 15
click at [376, 98] on button "Actions" at bounding box center [370, 96] width 31 height 15
click at [378, 96] on span "button" at bounding box center [377, 96] width 2 height 1
click at [368, 109] on link "EDIT" at bounding box center [370, 110] width 31 height 8
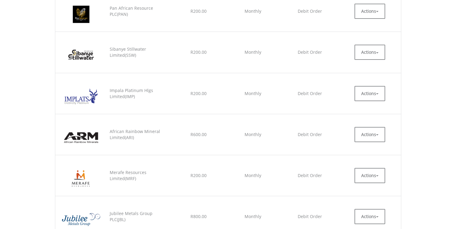
scroll to position [215, 0]
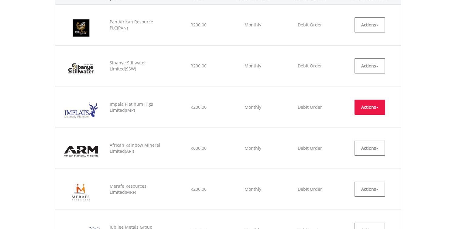
click at [378, 109] on button "Actions" at bounding box center [370, 107] width 31 height 15
click at [368, 120] on link "EDIT" at bounding box center [370, 121] width 31 height 8
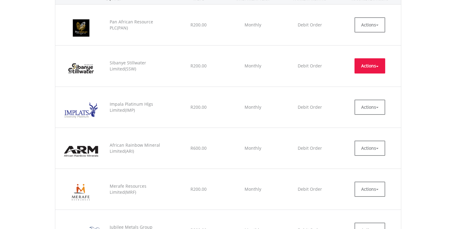
click at [376, 66] on button "Actions" at bounding box center [370, 65] width 31 height 15
click at [369, 81] on link "EDIT" at bounding box center [370, 80] width 31 height 8
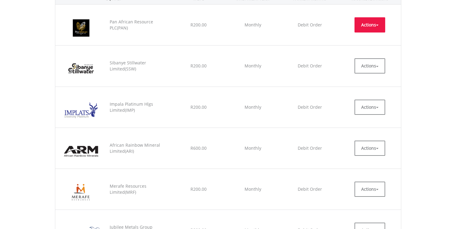
click at [378, 26] on button "Actions" at bounding box center [370, 24] width 31 height 15
click at [374, 41] on link "EDIT" at bounding box center [370, 39] width 31 height 8
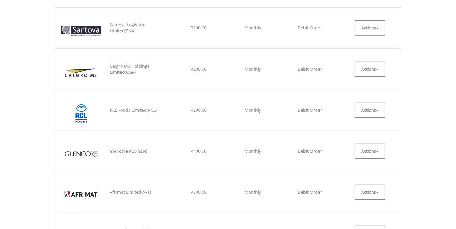
scroll to position [503, 0]
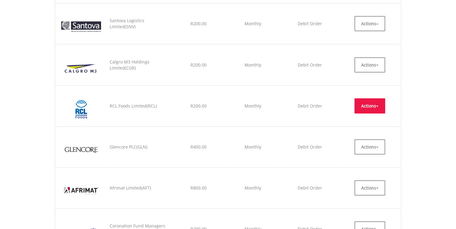
click at [379, 107] on button "Actions" at bounding box center [370, 106] width 31 height 15
click at [369, 120] on link "EDIT" at bounding box center [370, 120] width 31 height 8
click at [369, 120] on td "Actions EDIT CANCEL" at bounding box center [370, 105] width 62 height 41
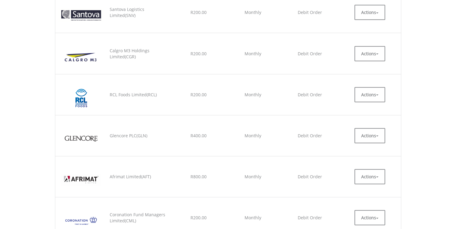
scroll to position [507, 0]
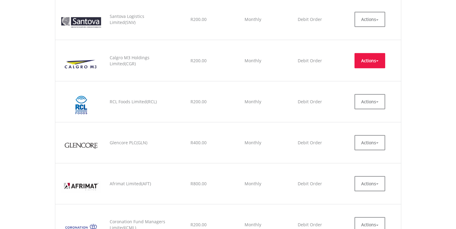
click at [377, 63] on button "Actions" at bounding box center [370, 60] width 31 height 15
click at [372, 77] on link "EDIT" at bounding box center [370, 75] width 31 height 8
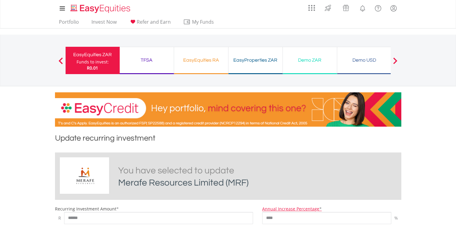
scroll to position [150, 0]
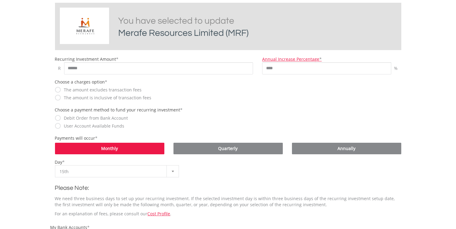
click at [451, 110] on html "My Investments Invest Now New Listings Sell My Recurring Investments Pending Or…" at bounding box center [228, 183] width 456 height 667
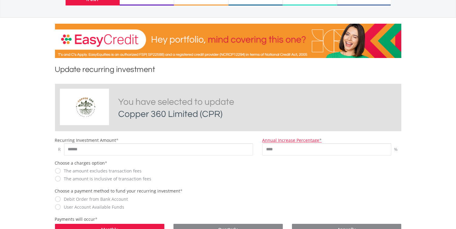
scroll to position [58, 0]
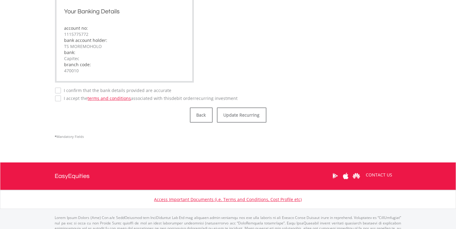
scroll to position [426, 0]
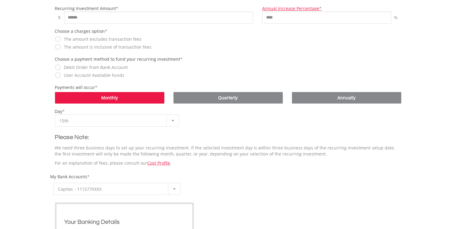
scroll to position [201, 0]
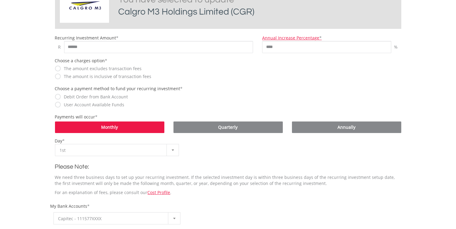
scroll to position [178, 0]
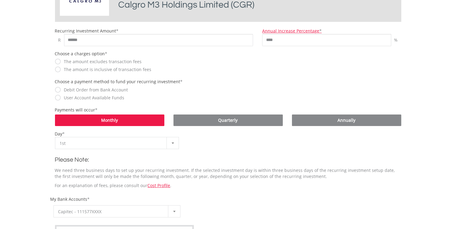
click at [456, 123] on html "My Investments Invest Now New Listings Sell My Recurring Investments Pending Or…" at bounding box center [228, 155] width 456 height 667
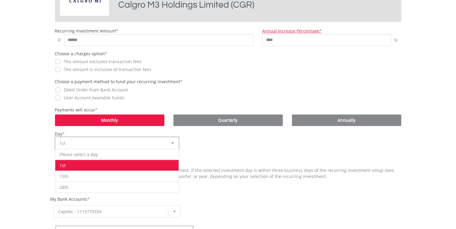
click at [172, 143] on div at bounding box center [173, 143] width 12 height 12
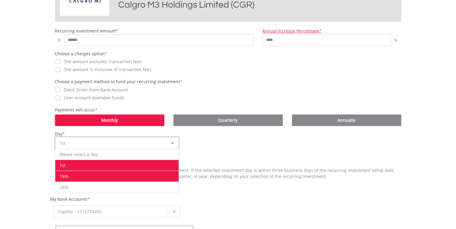
click at [166, 173] on li "15th" at bounding box center [117, 176] width 124 height 11
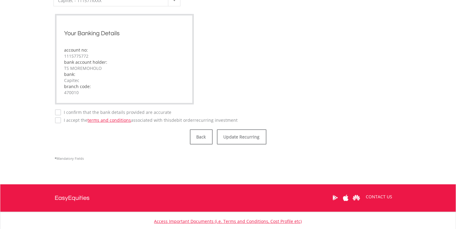
scroll to position [393, 0]
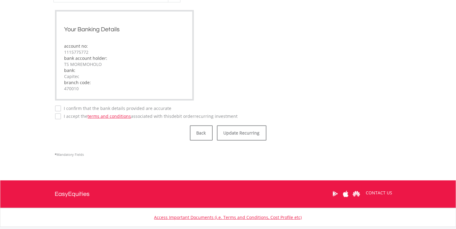
click at [62, 109] on label "I confirm that the bank details provided are accurate" at bounding box center [116, 109] width 111 height 6
click at [244, 135] on button "Update Recurring" at bounding box center [242, 133] width 50 height 15
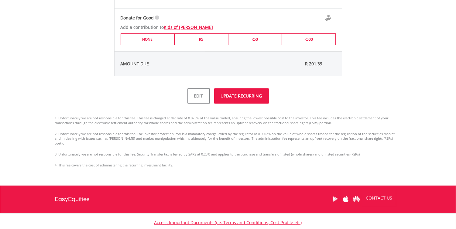
click at [232, 98] on button "UPDATE RECURRING" at bounding box center [241, 95] width 55 height 15
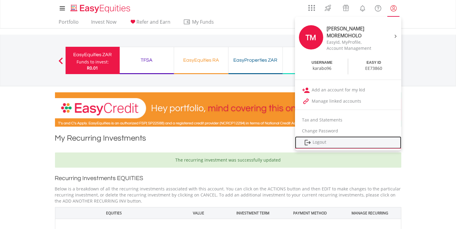
click at [367, 140] on link "Logout" at bounding box center [348, 143] width 106 height 12
